Goal: Transaction & Acquisition: Purchase product/service

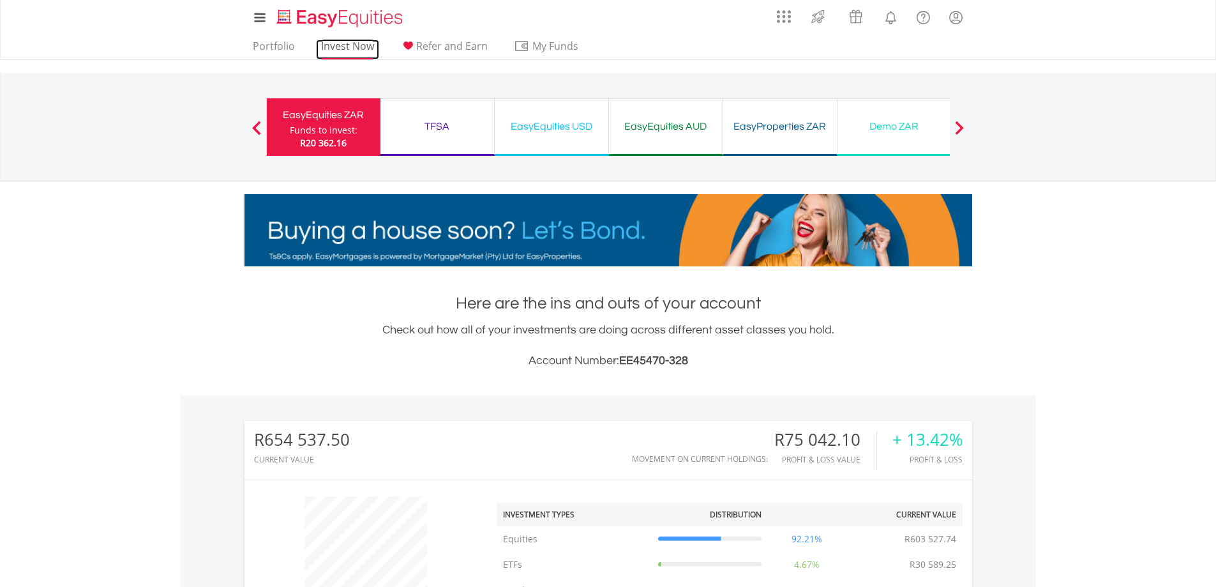
scroll to position [123, 243]
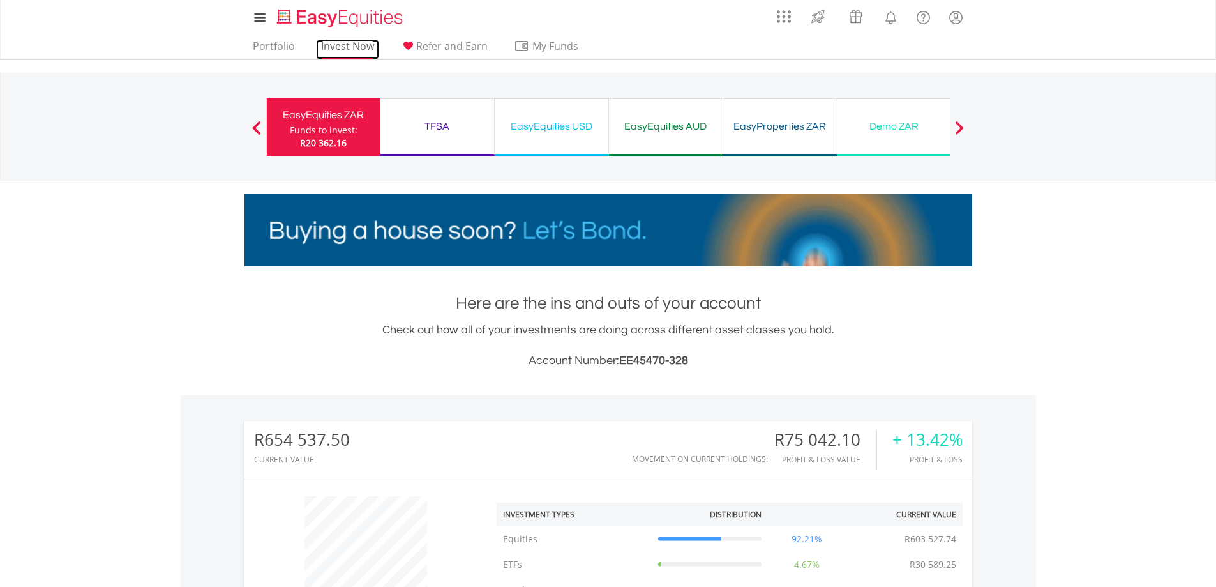
click at [349, 49] on link "Invest Now" at bounding box center [347, 50] width 63 height 20
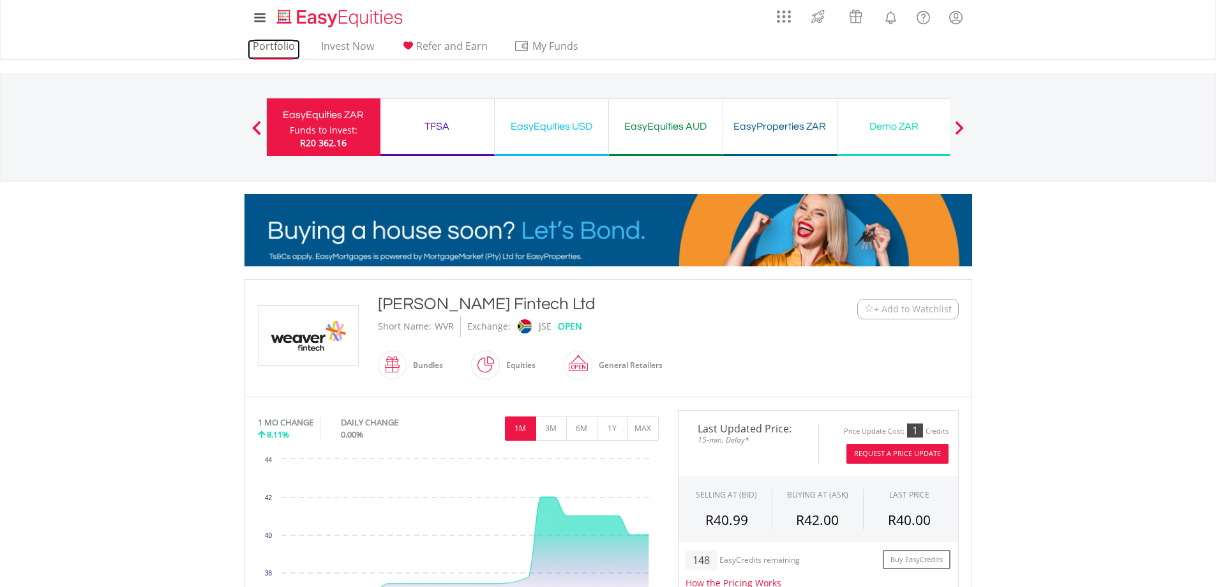
click at [276, 40] on link "Portfolio" at bounding box center [274, 50] width 52 height 20
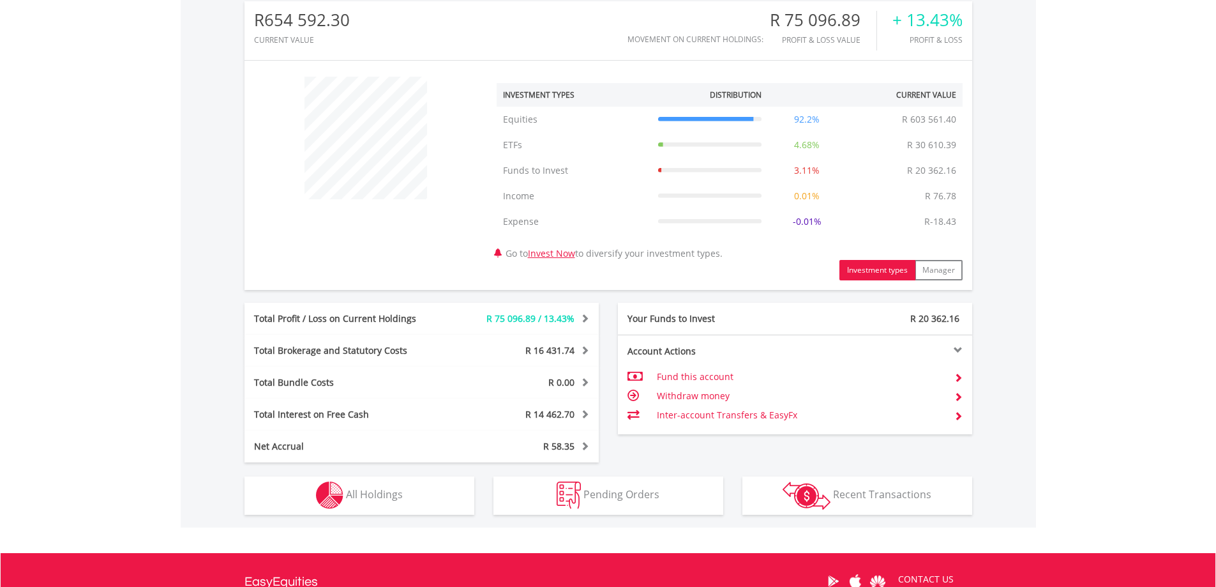
scroll to position [559, 0]
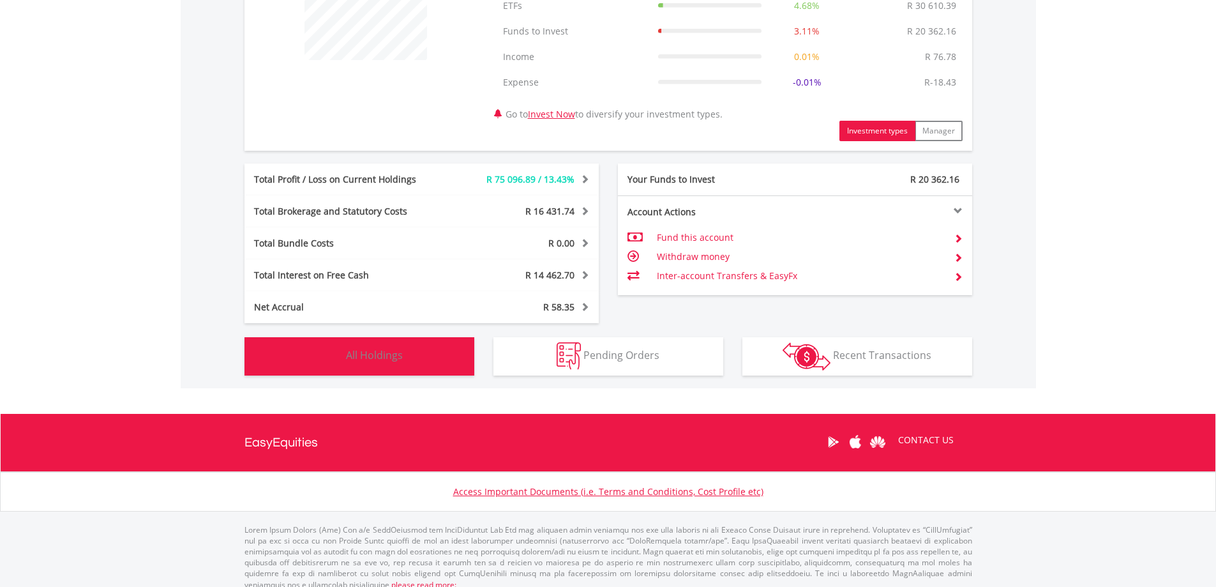
click at [416, 359] on button "Holdings All Holdings" at bounding box center [360, 356] width 230 height 38
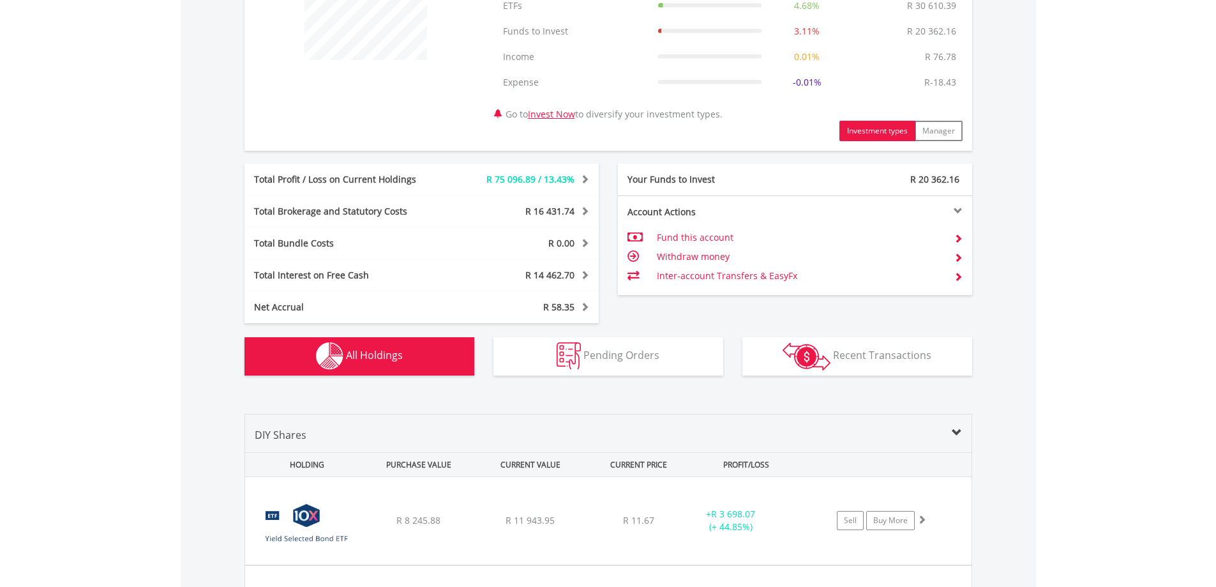
scroll to position [972, 0]
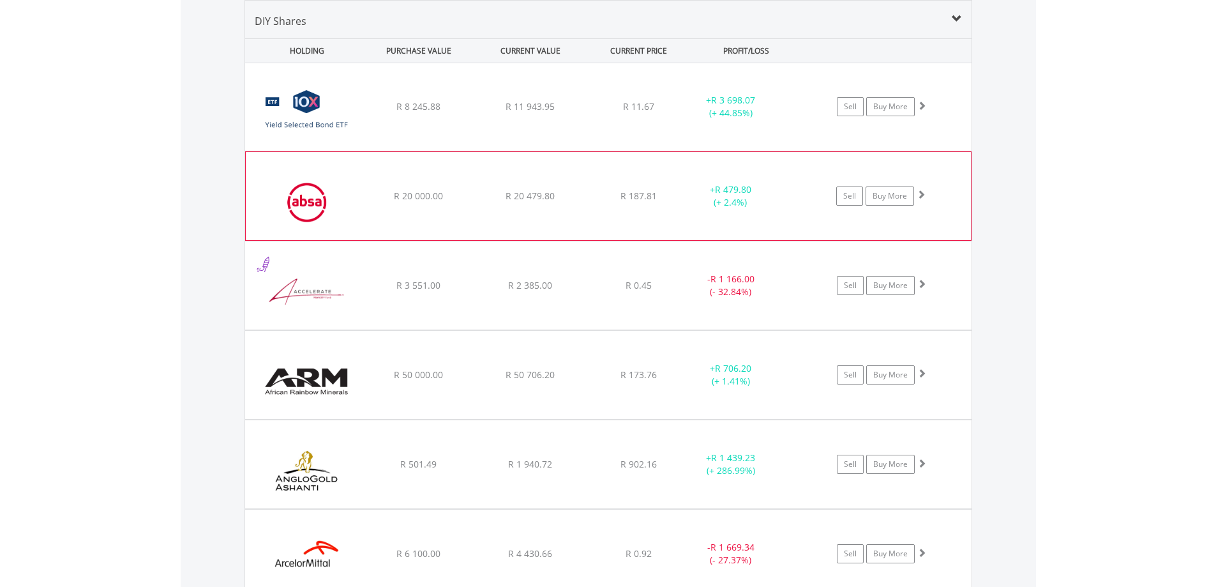
click at [609, 113] on div "R 187.81" at bounding box center [639, 106] width 102 height 13
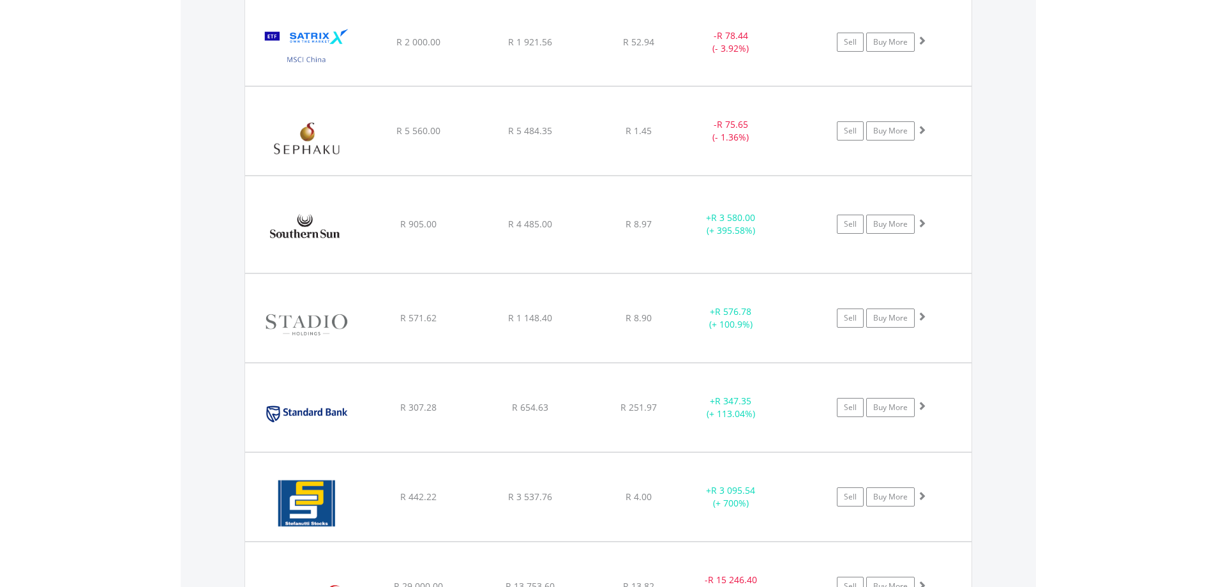
scroll to position [5398, 0]
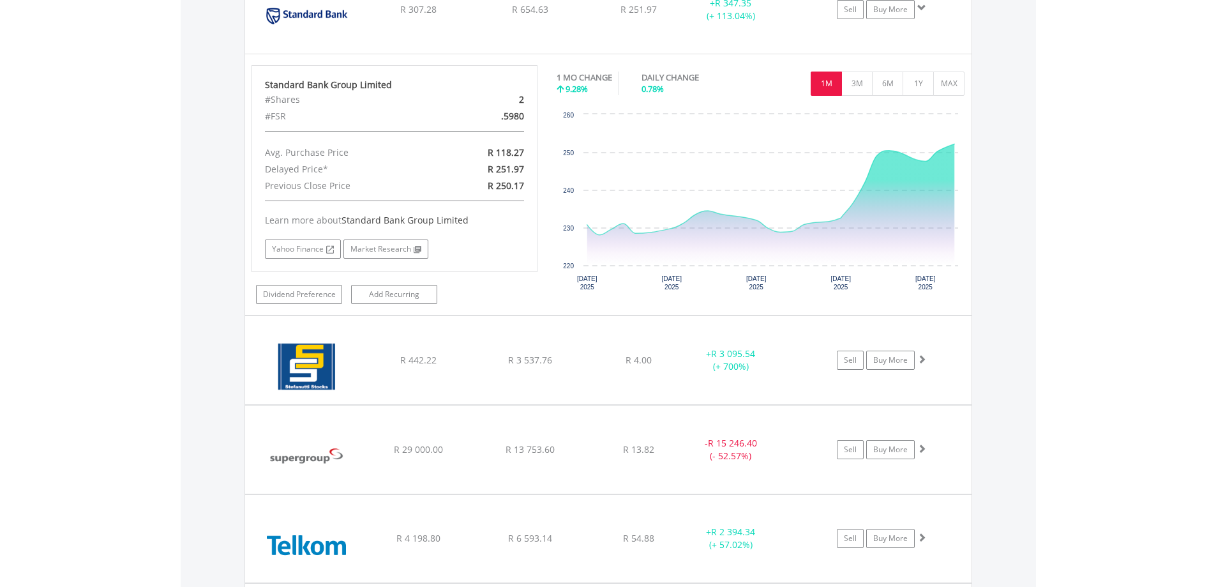
scroll to position [6452, 0]
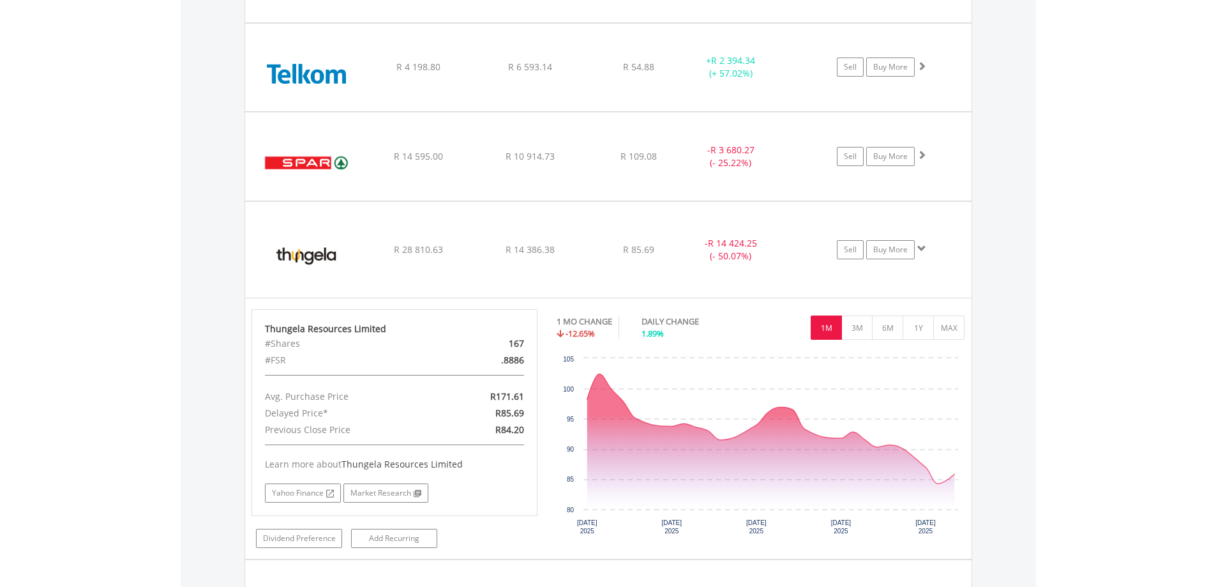
scroll to position [6361, 0]
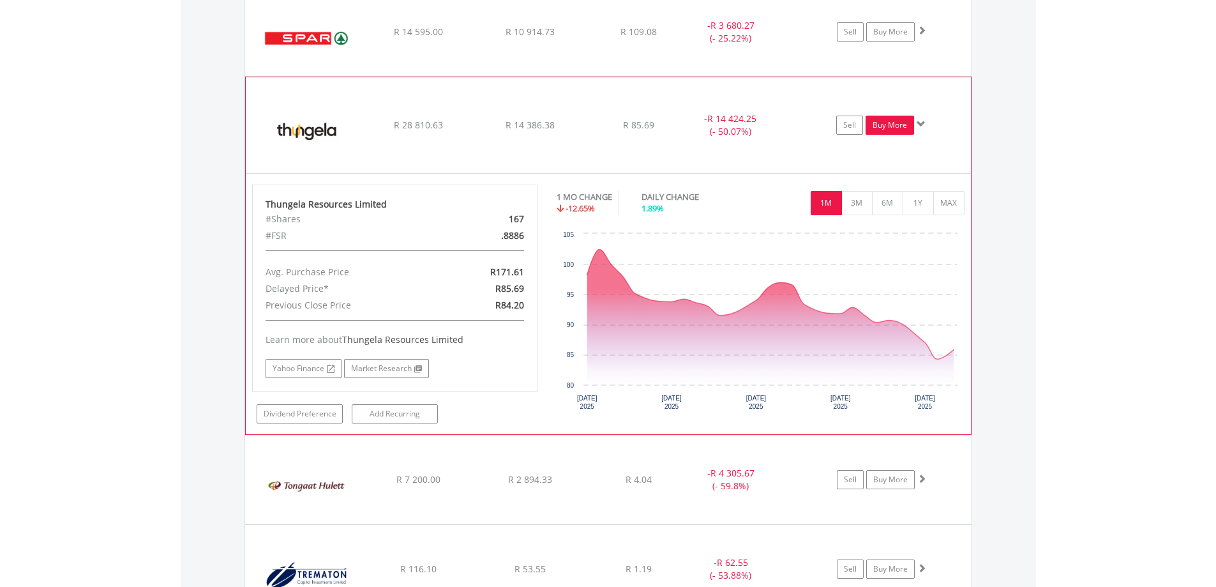
click at [886, 132] on link "Buy More" at bounding box center [890, 125] width 49 height 19
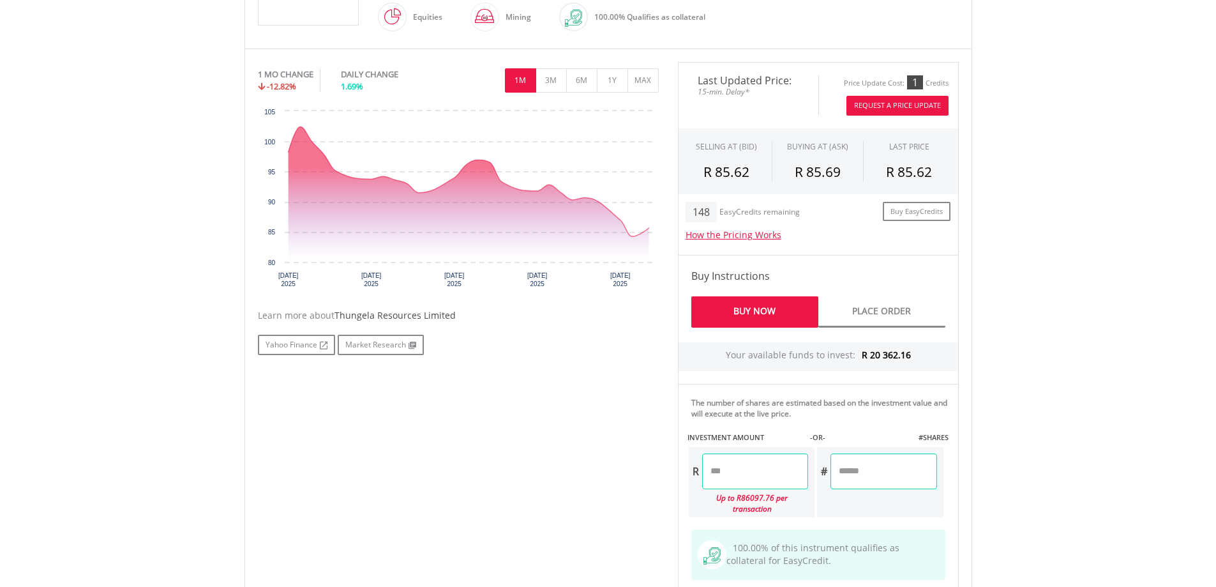
scroll to position [372, 0]
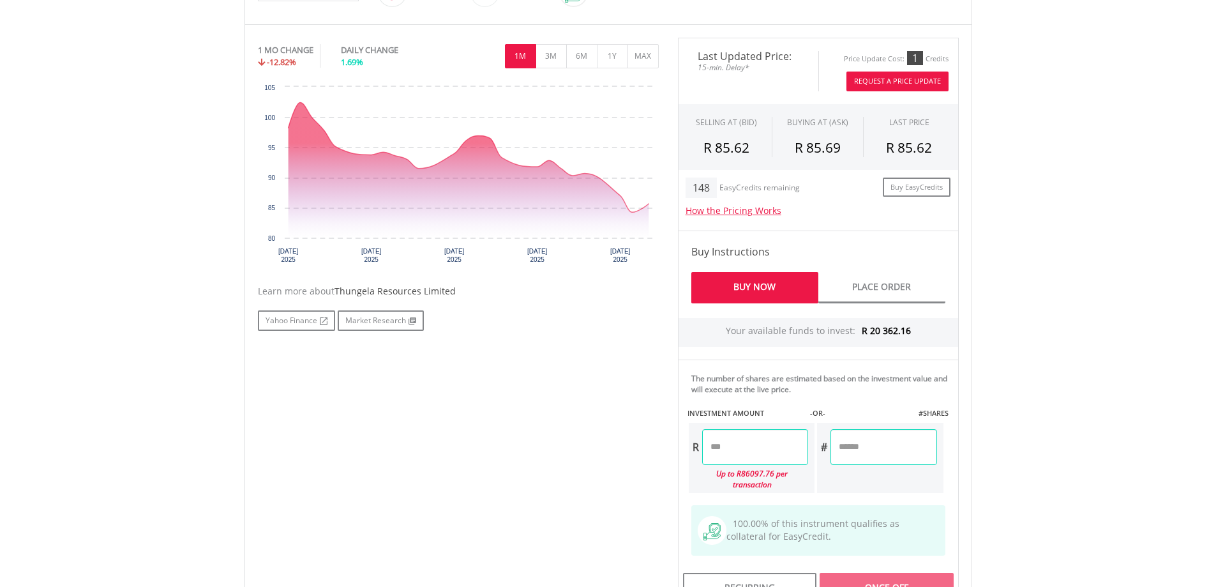
click at [895, 448] on input "number" at bounding box center [884, 447] width 106 height 36
type input "*****"
type input "**********"
click at [1029, 407] on body "My Investments Invest Now New Listings Sell My Recurring Investments Pending Or…" at bounding box center [608, 241] width 1216 height 1227
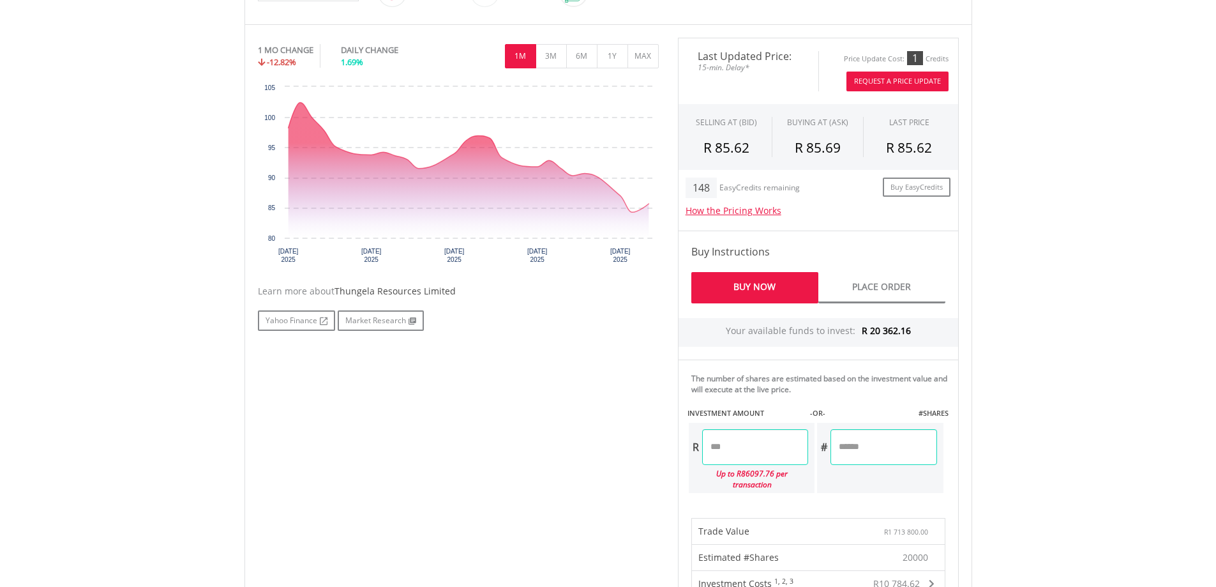
click at [870, 442] on input "*****" at bounding box center [884, 447] width 106 height 36
type input "*"
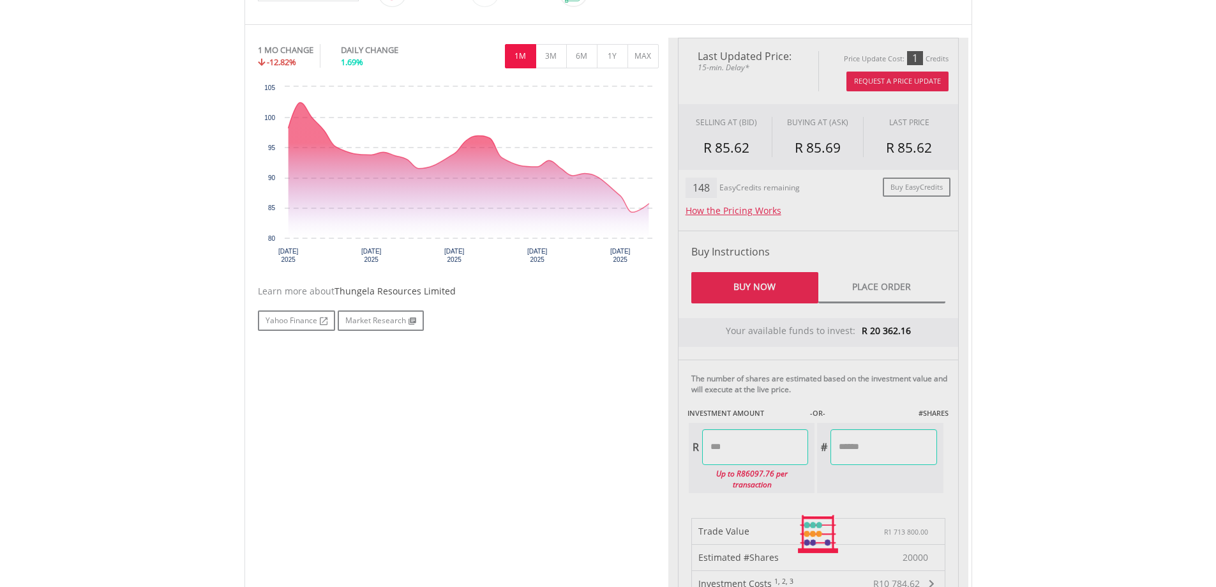
click at [783, 444] on div "Last Updated Price: 15-min. Delay* Price Update Cost: 1 Credits Request A Price…" at bounding box center [819, 535] width 300 height 994
type input "*****"
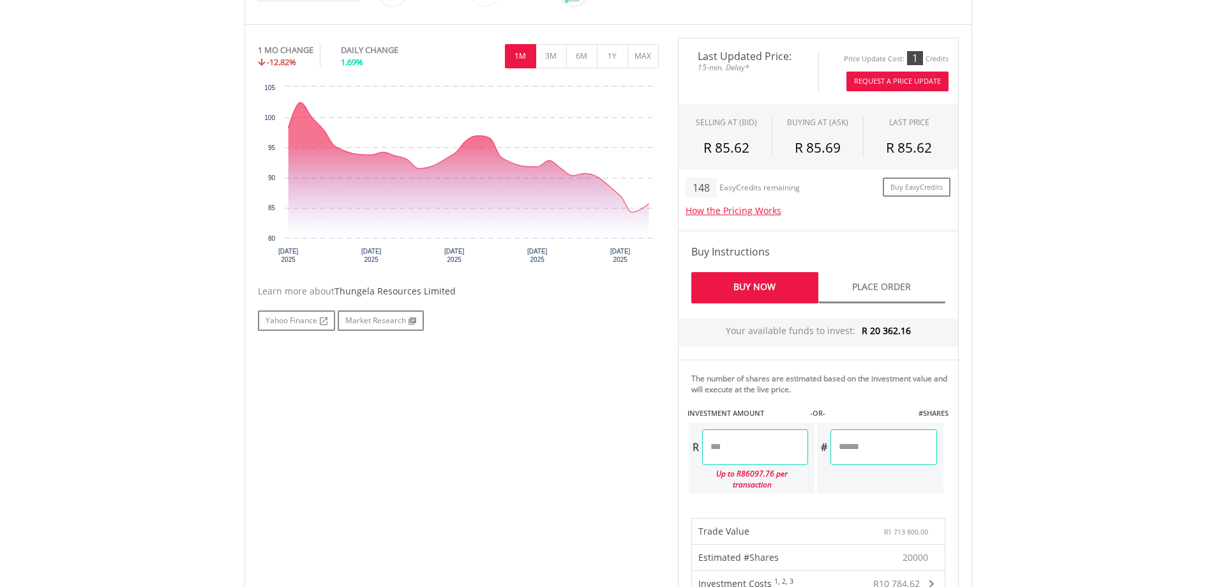
type input "*"
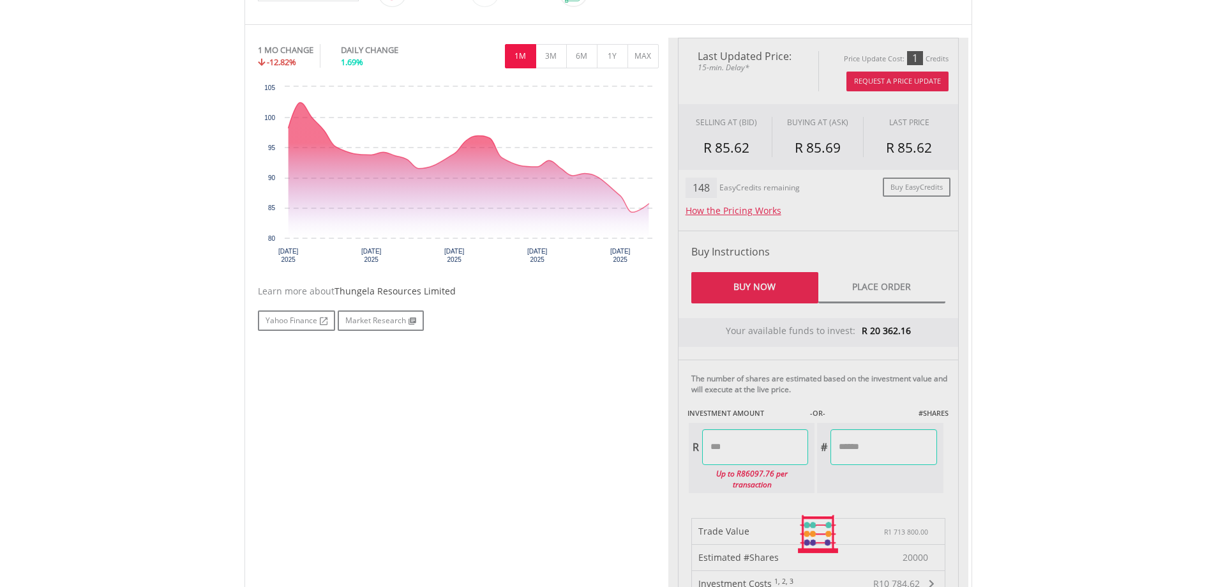
type input "********"
click at [1041, 416] on body "My Investments Invest Now New Listings Sell My Recurring Investments Pending Or…" at bounding box center [608, 507] width 1216 height 1758
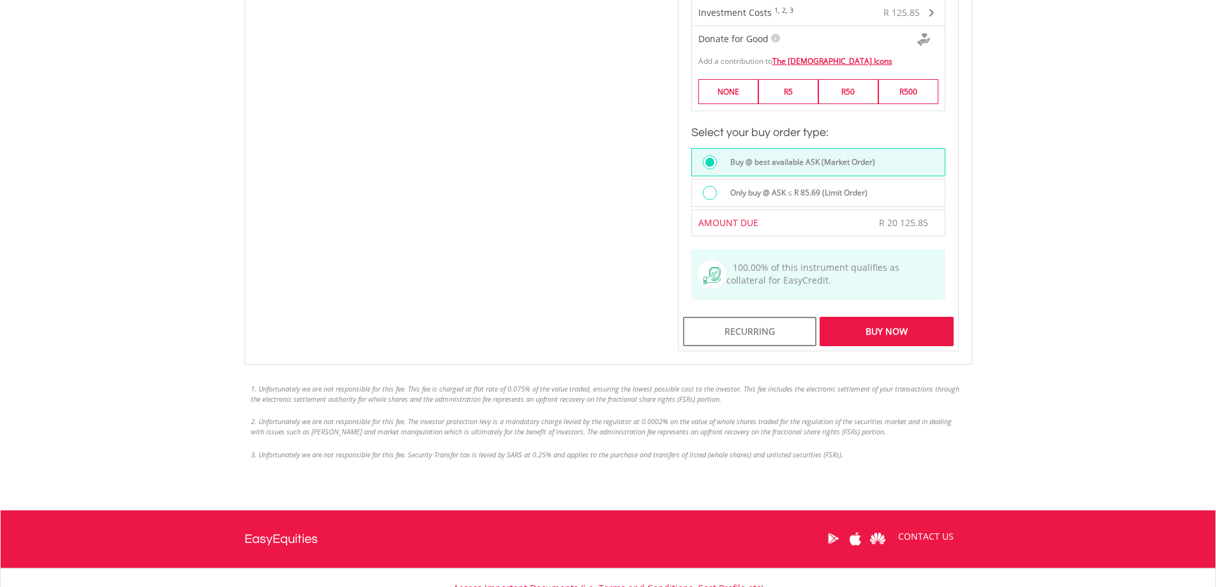
scroll to position [976, 0]
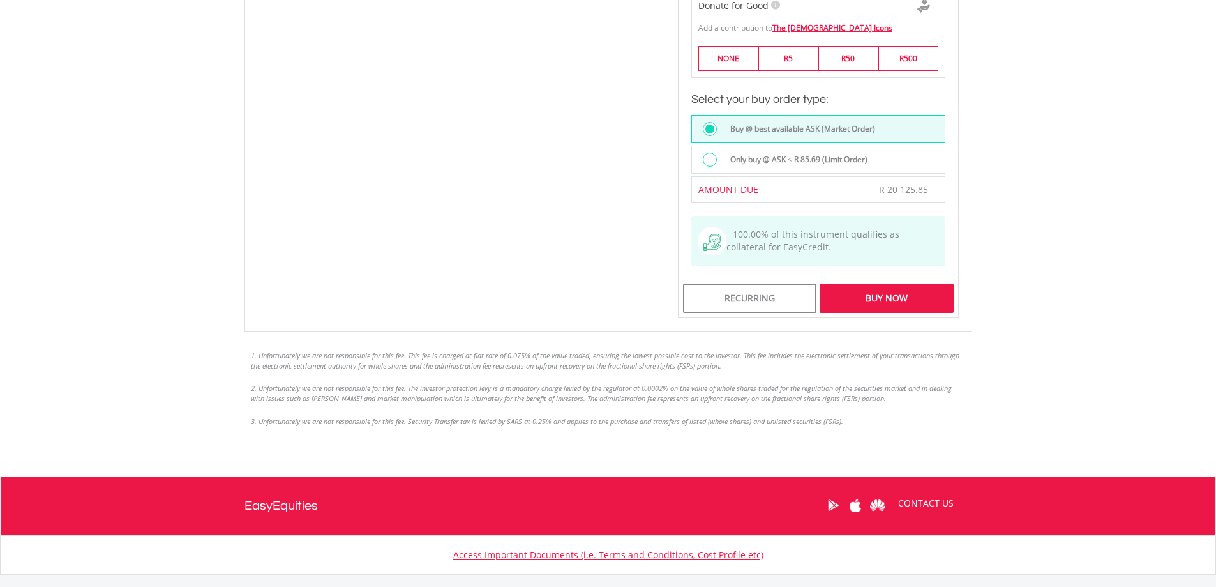
click at [899, 284] on div "Buy Now" at bounding box center [886, 298] width 133 height 29
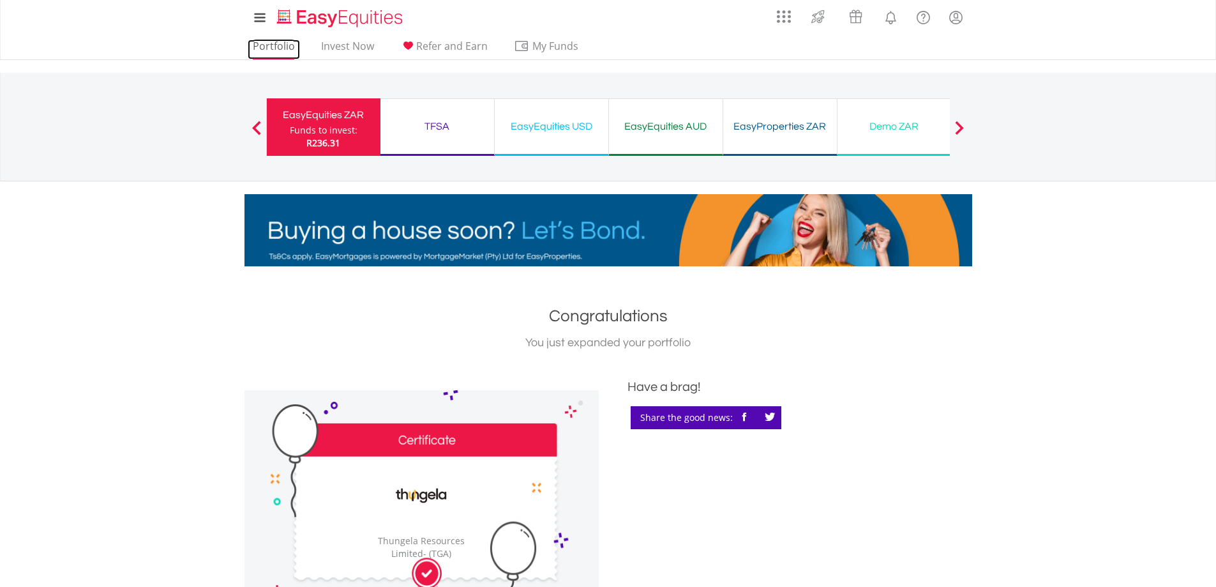
click at [277, 42] on link "Portfolio" at bounding box center [274, 50] width 52 height 20
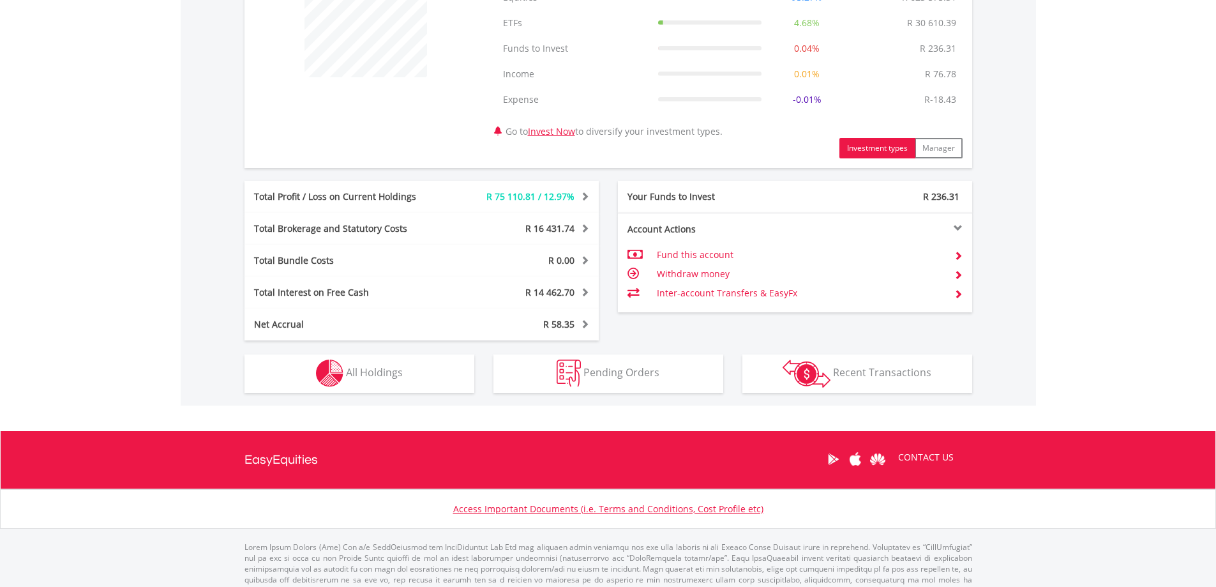
scroll to position [570, 0]
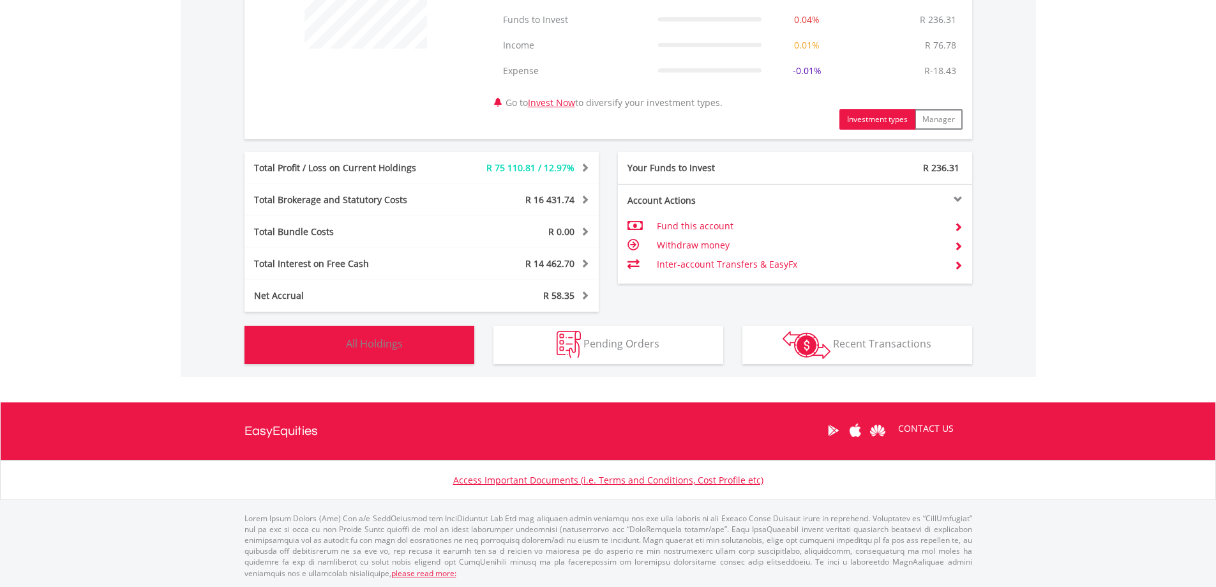
click at [431, 333] on button "Holdings All Holdings" at bounding box center [360, 345] width 230 height 38
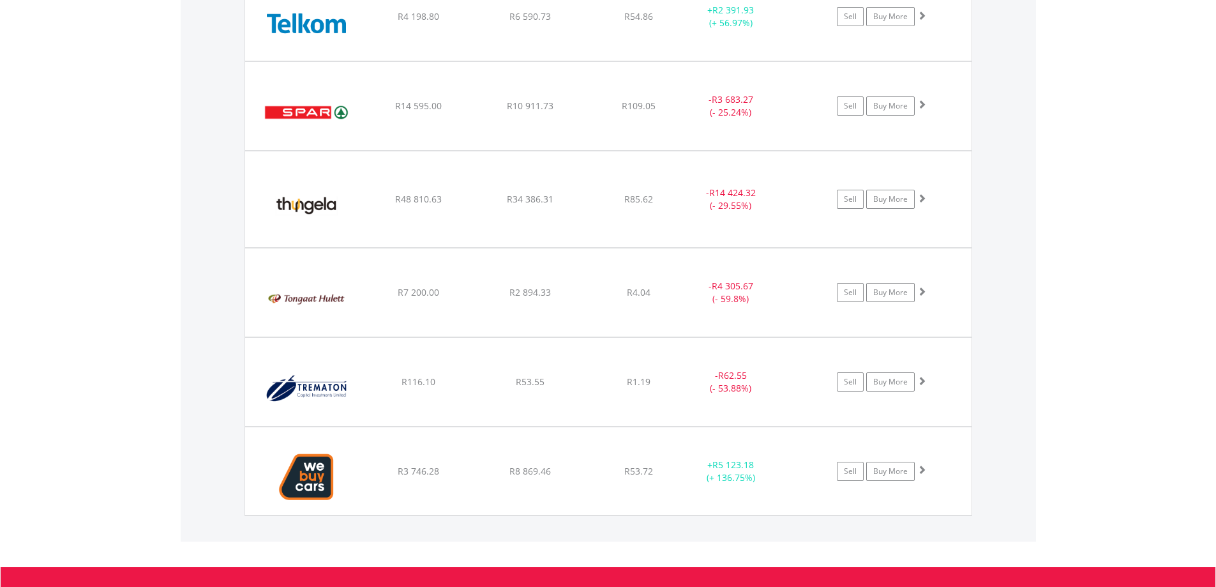
scroll to position [5860, 0]
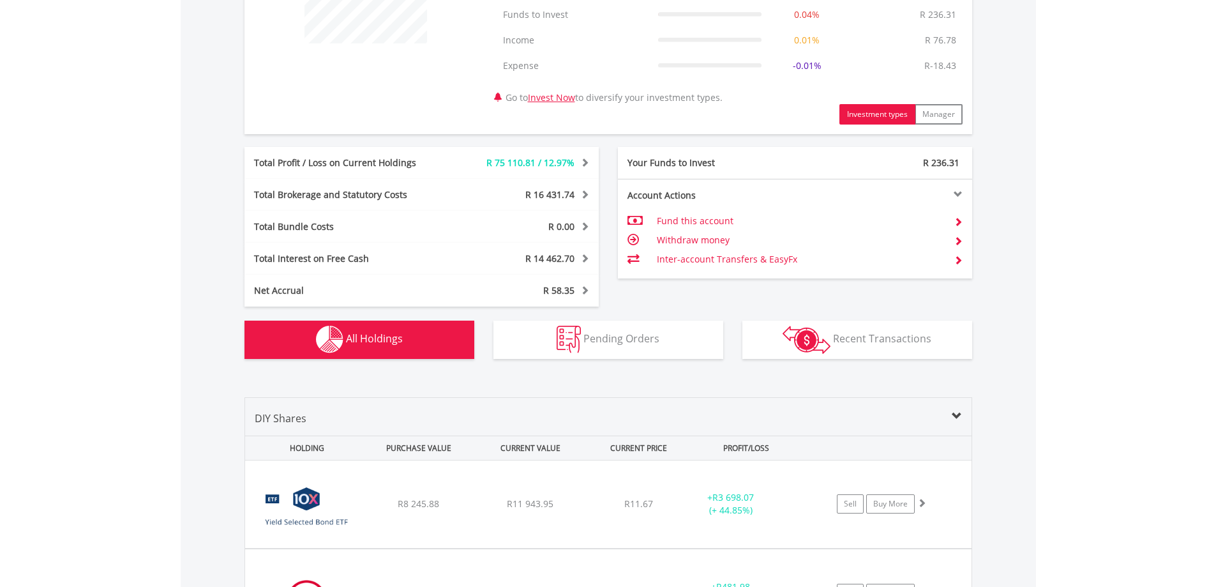
scroll to position [606, 0]
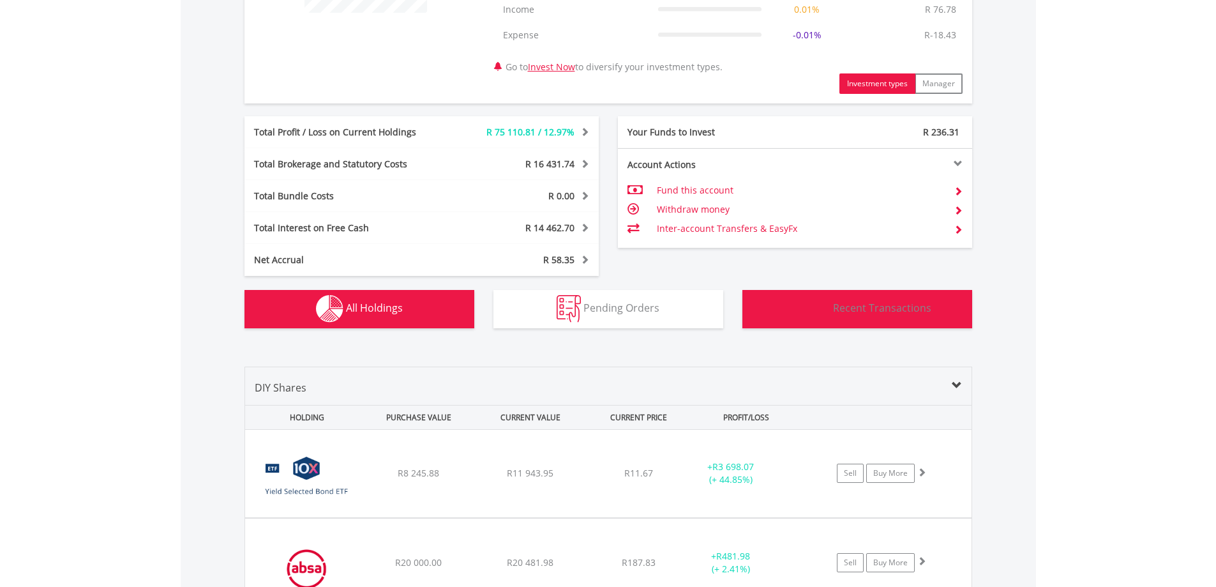
click at [942, 314] on button "Transactions Recent Transactions" at bounding box center [858, 309] width 230 height 38
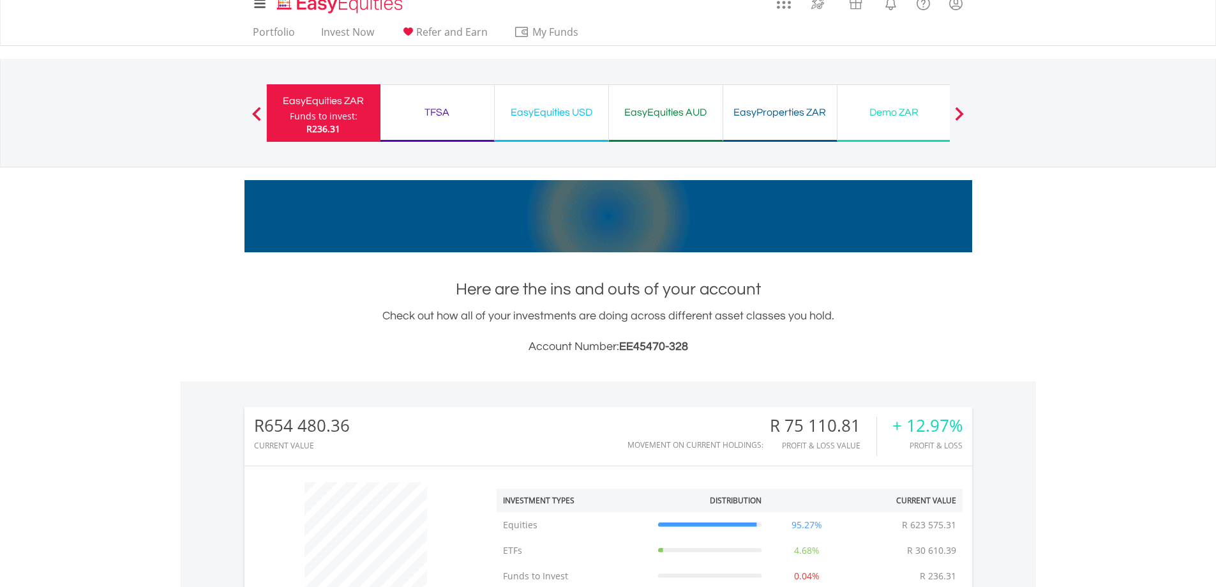
scroll to position [0, 0]
